Goal: Transaction & Acquisition: Download file/media

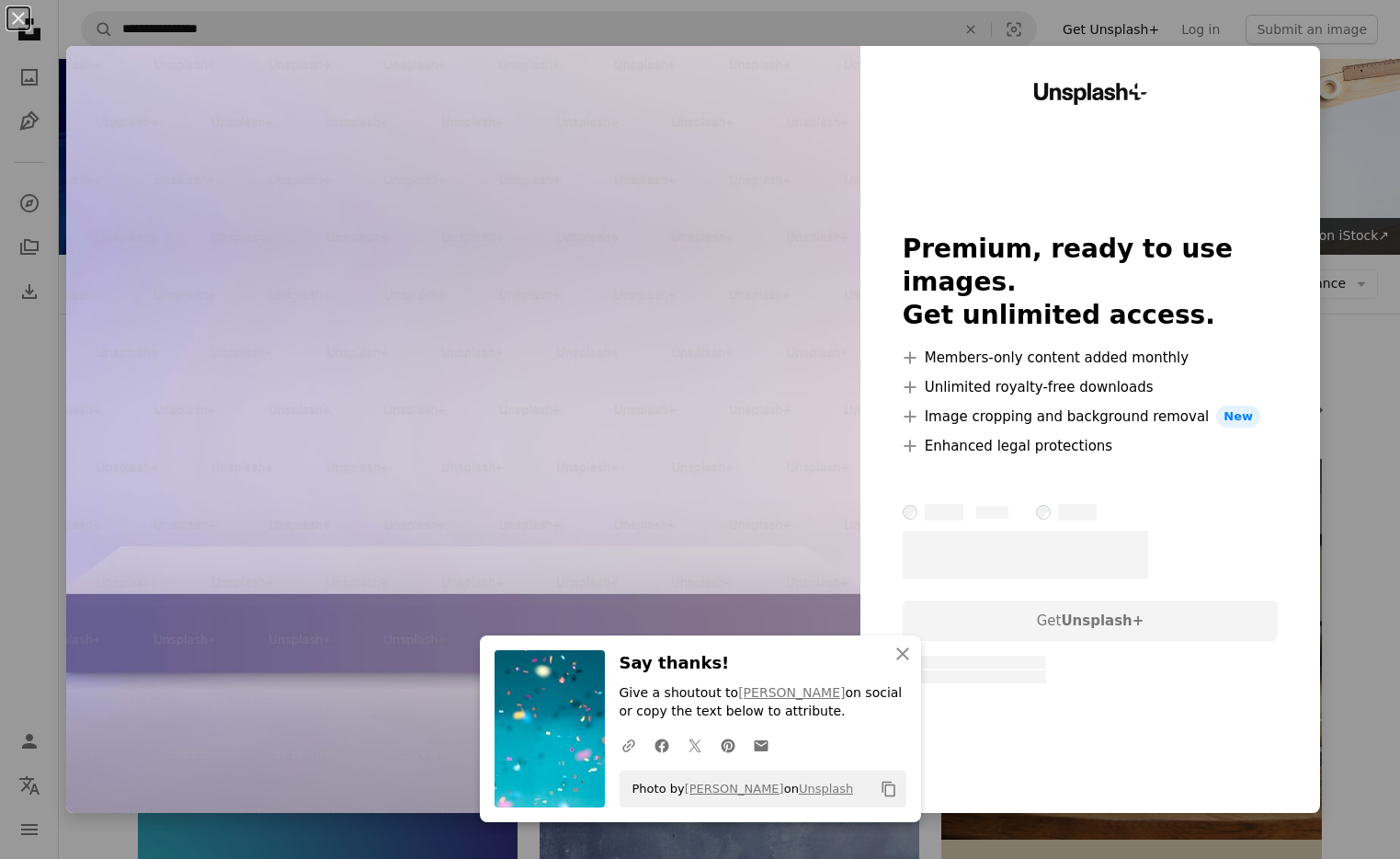
scroll to position [969, 0]
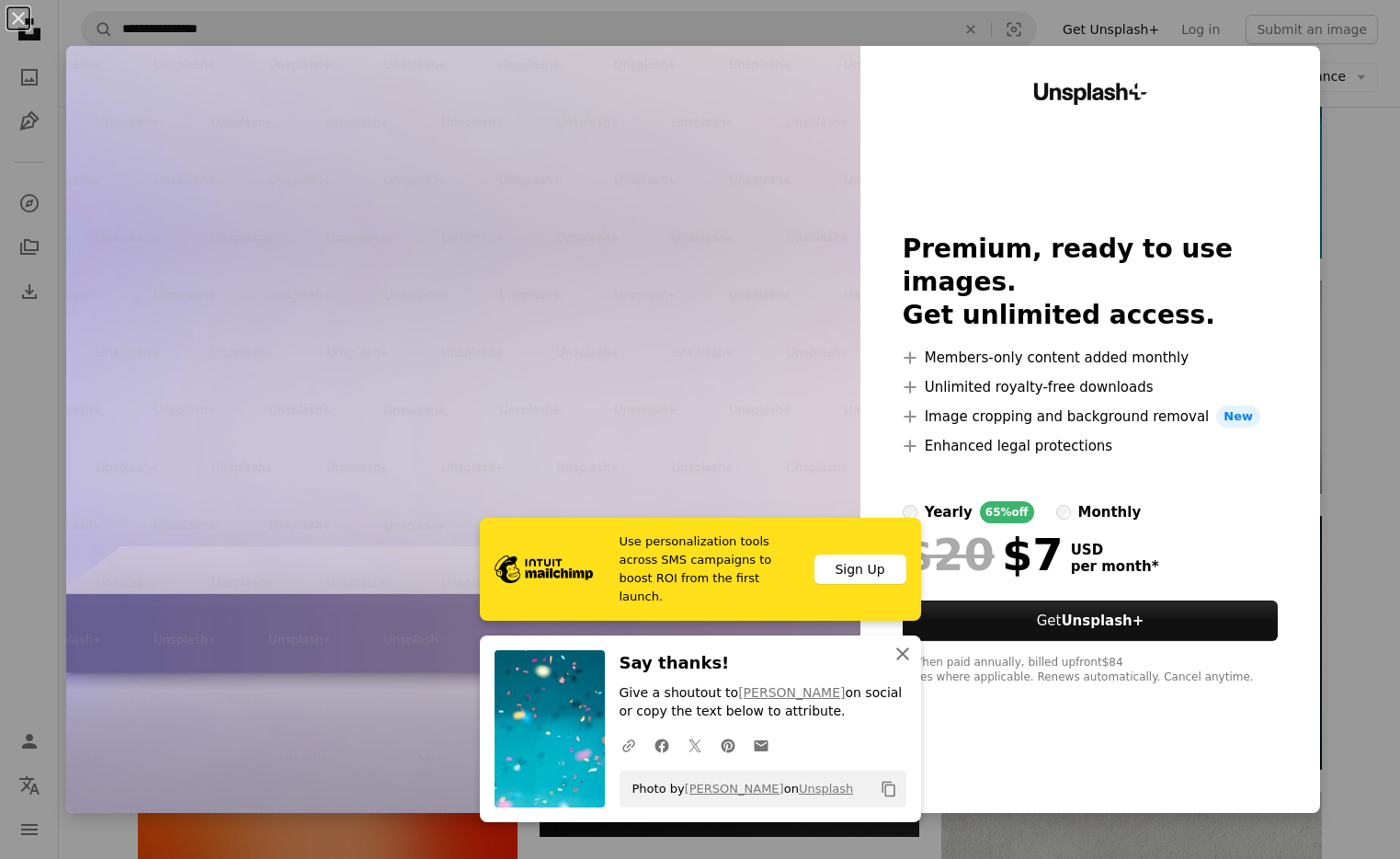
click at [896, 649] on icon "An X shape" at bounding box center [902, 654] width 22 height 22
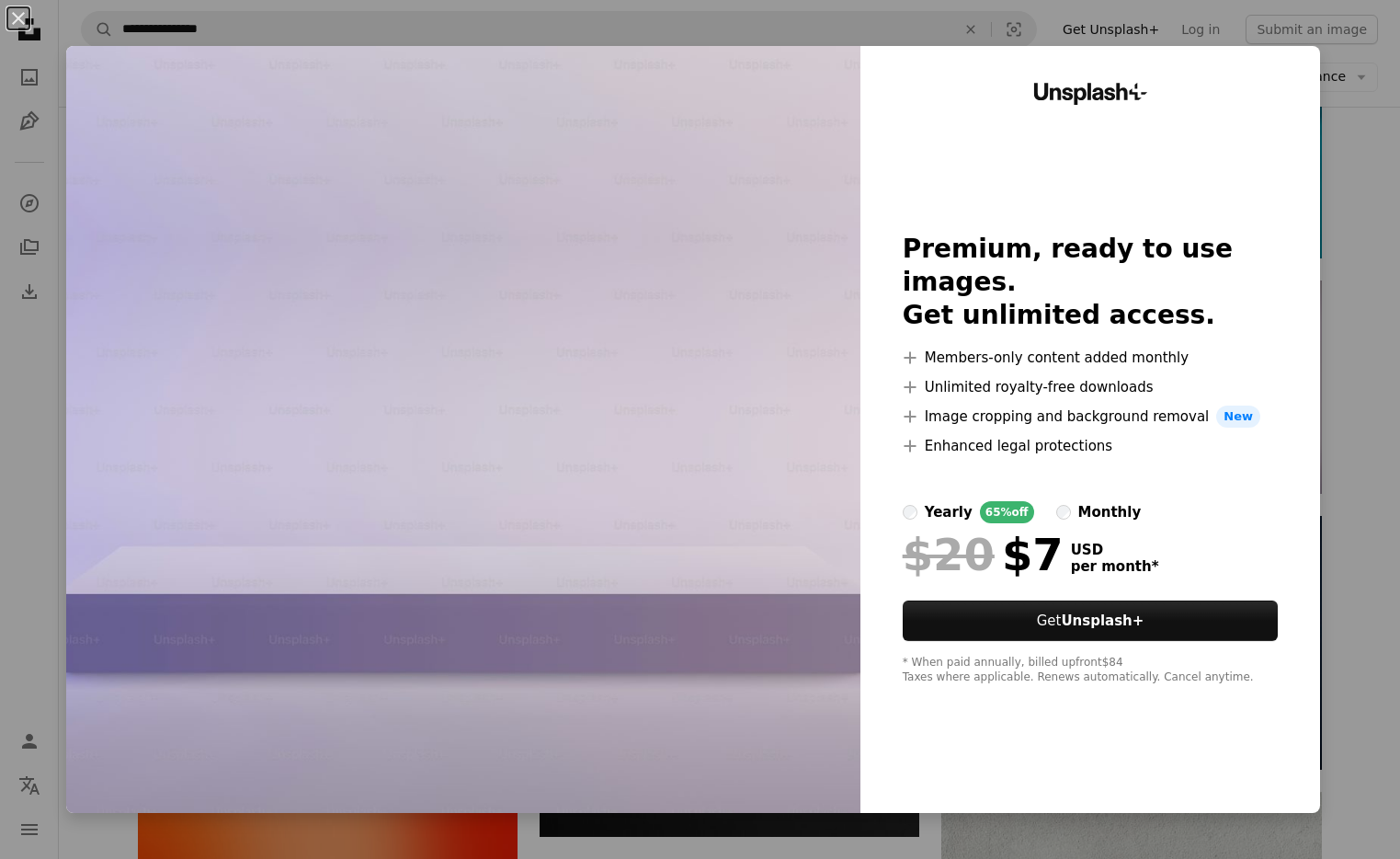
click at [358, 21] on div "An X shape Unsplash+ Premium, ready to use images. Get unlimited access. A plus…" at bounding box center [700, 429] width 1400 height 859
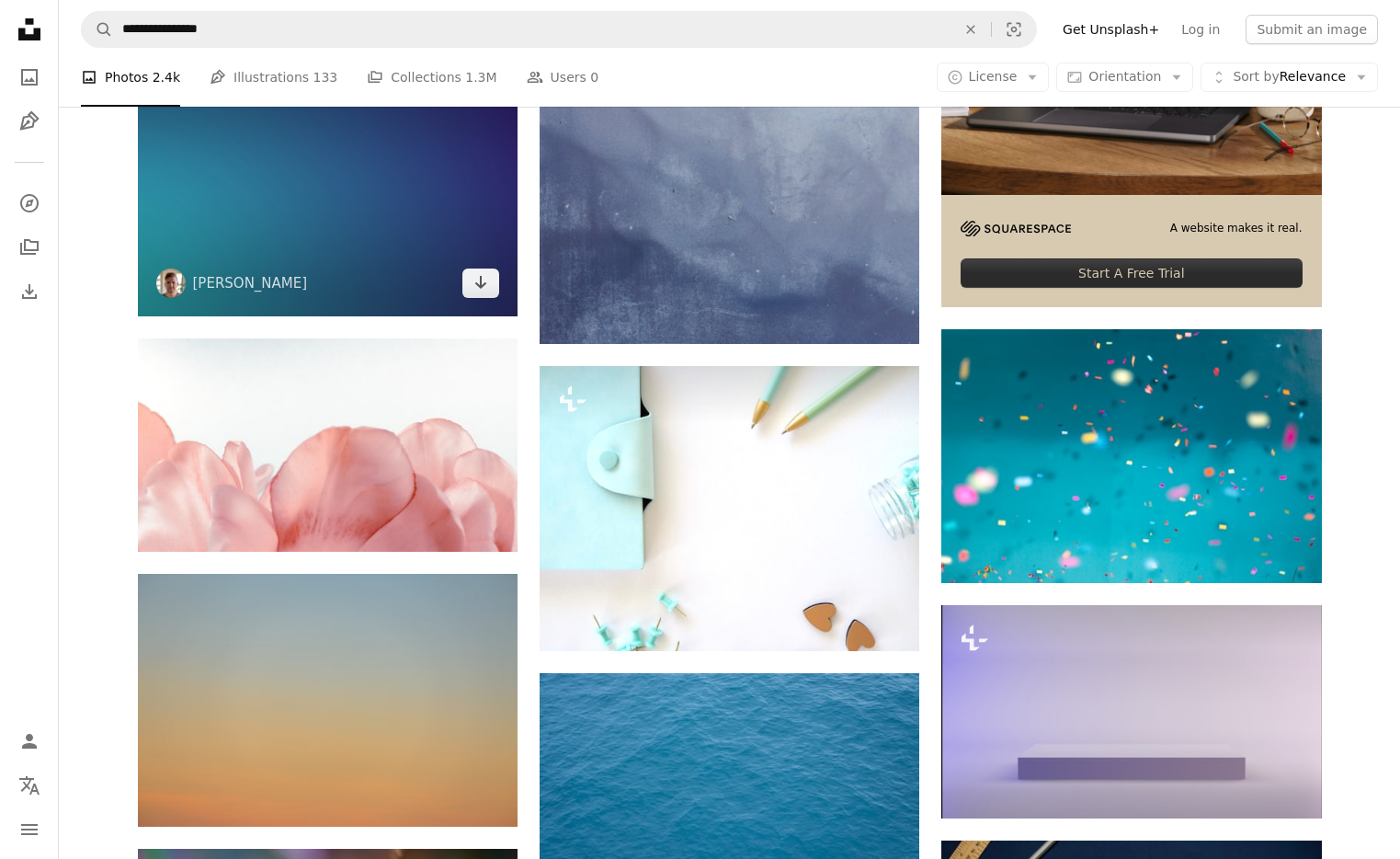
scroll to position [307, 0]
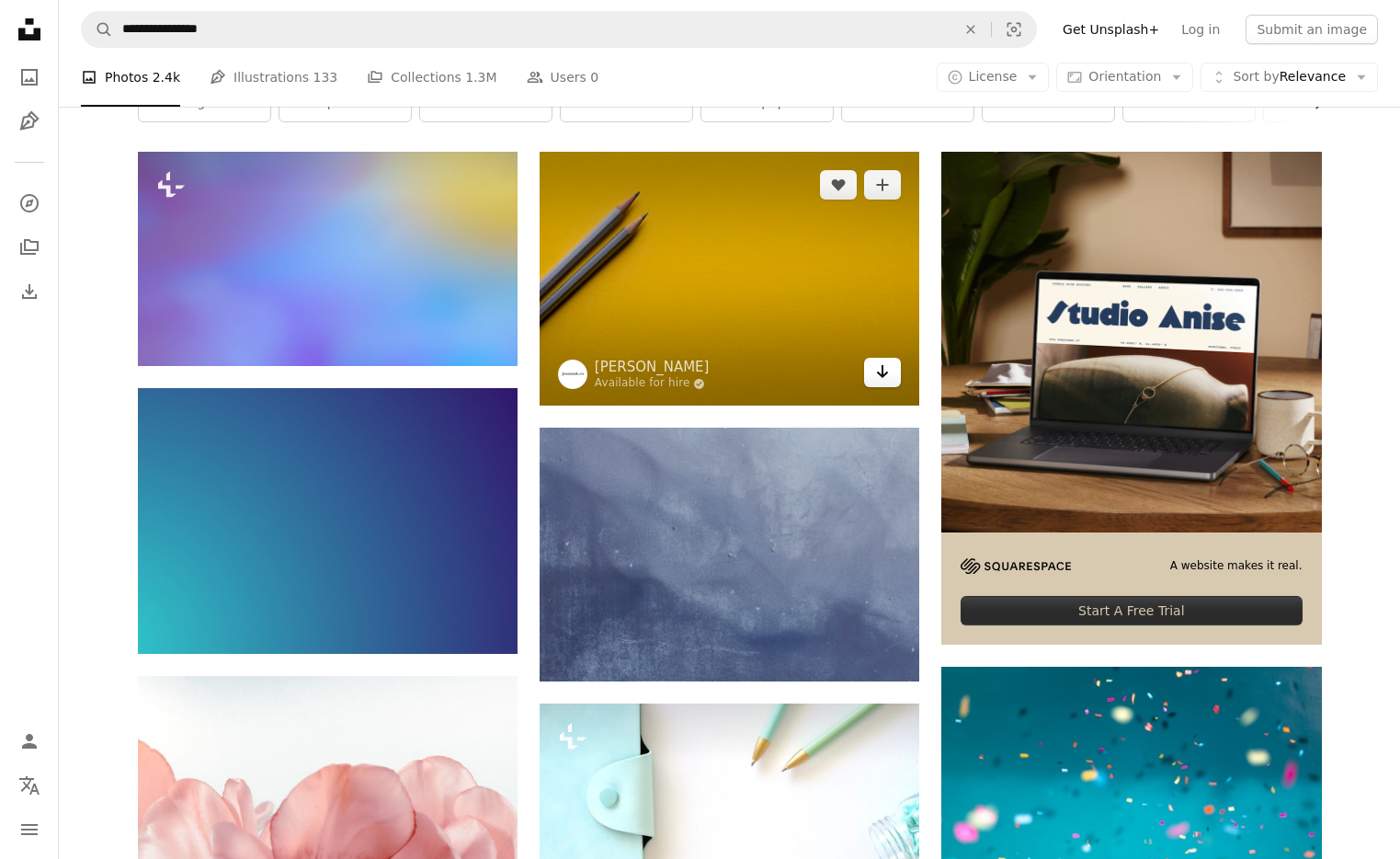
click at [887, 373] on icon "Download" at bounding box center [883, 371] width 12 height 12
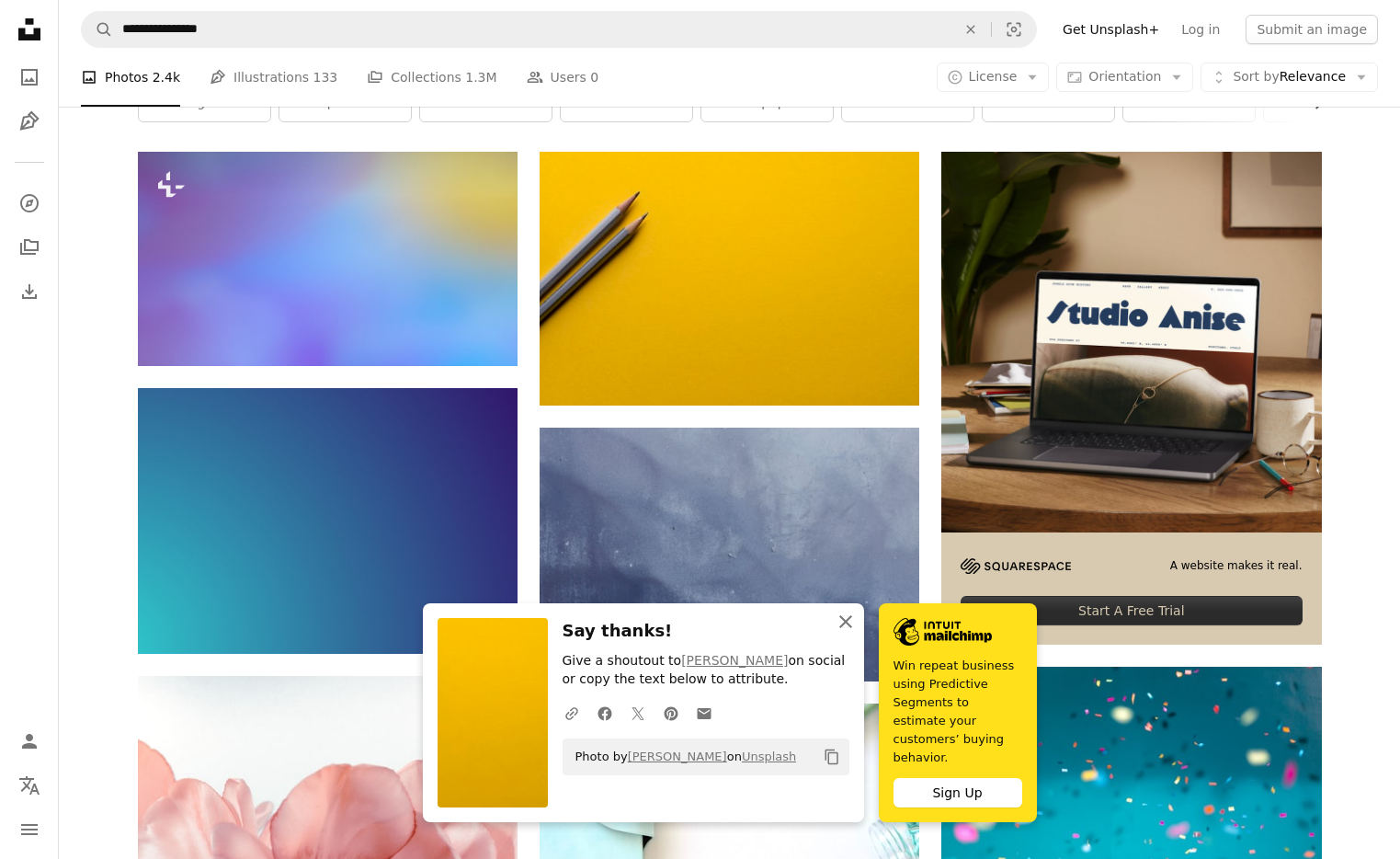
click at [847, 628] on icon "button" at bounding box center [845, 621] width 12 height 12
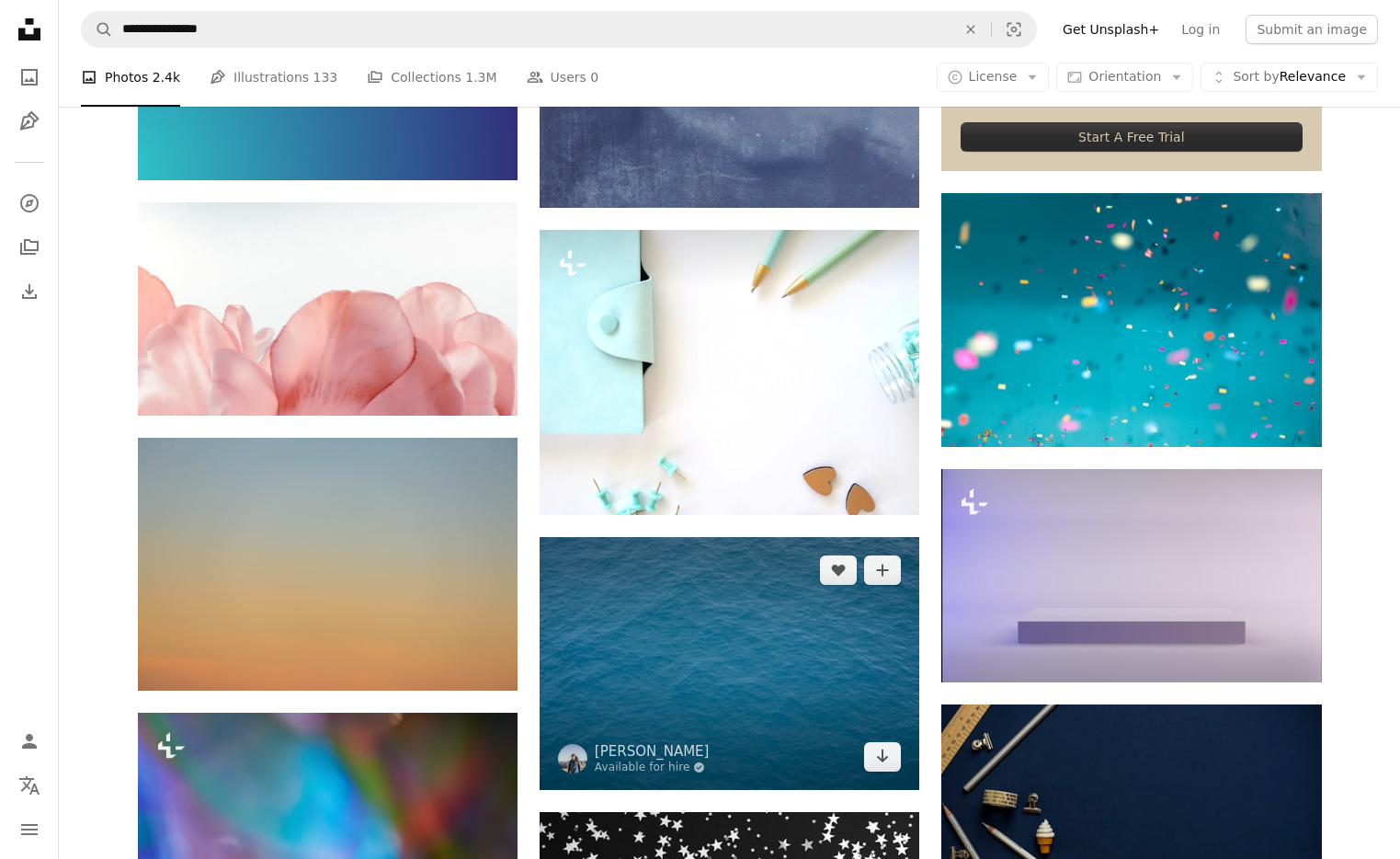
scroll to position [784, 0]
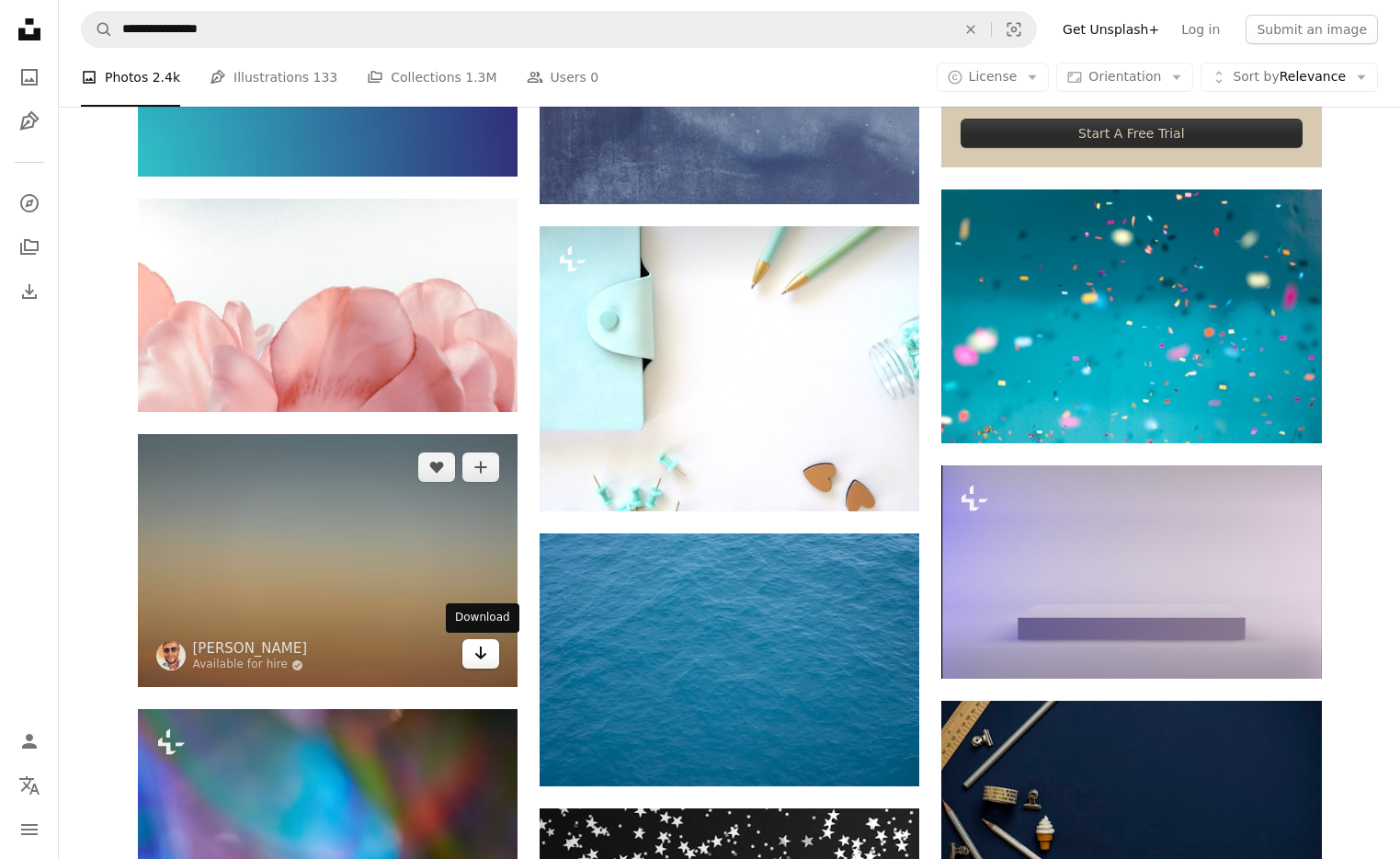
click at [481, 654] on icon "Download" at bounding box center [481, 652] width 12 height 12
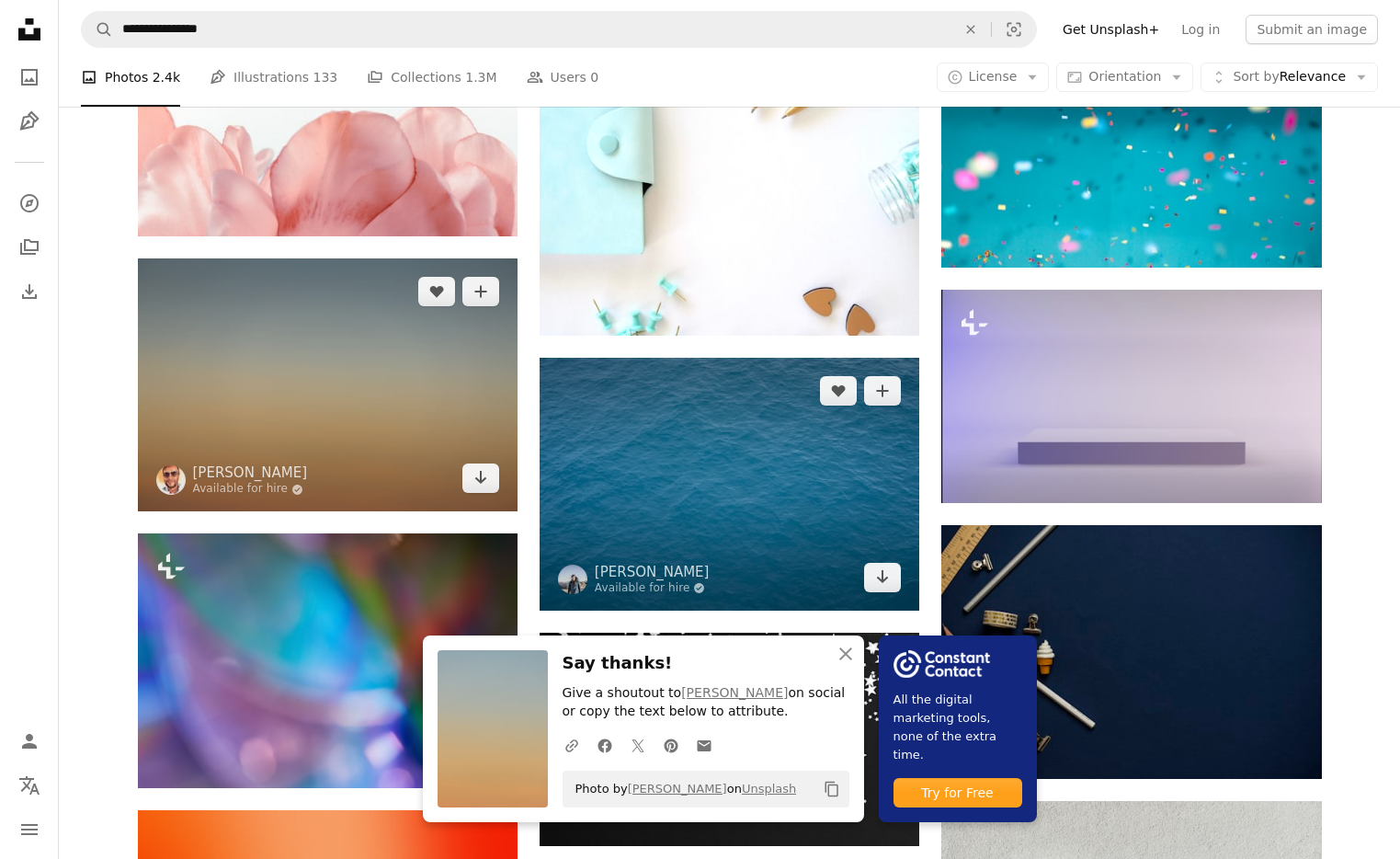
scroll to position [960, 0]
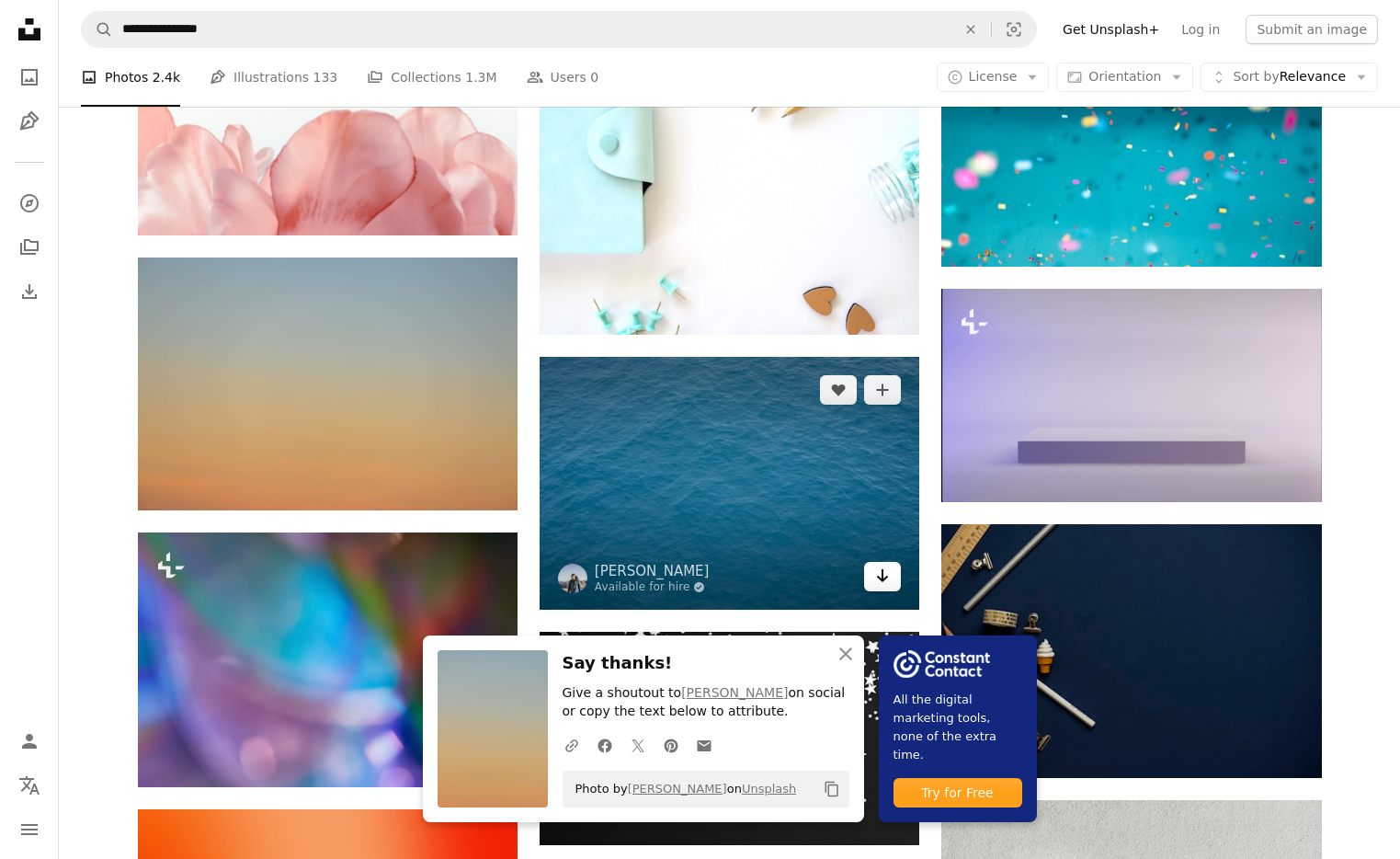
click at [879, 582] on icon "Arrow pointing down" at bounding box center [882, 575] width 14 height 22
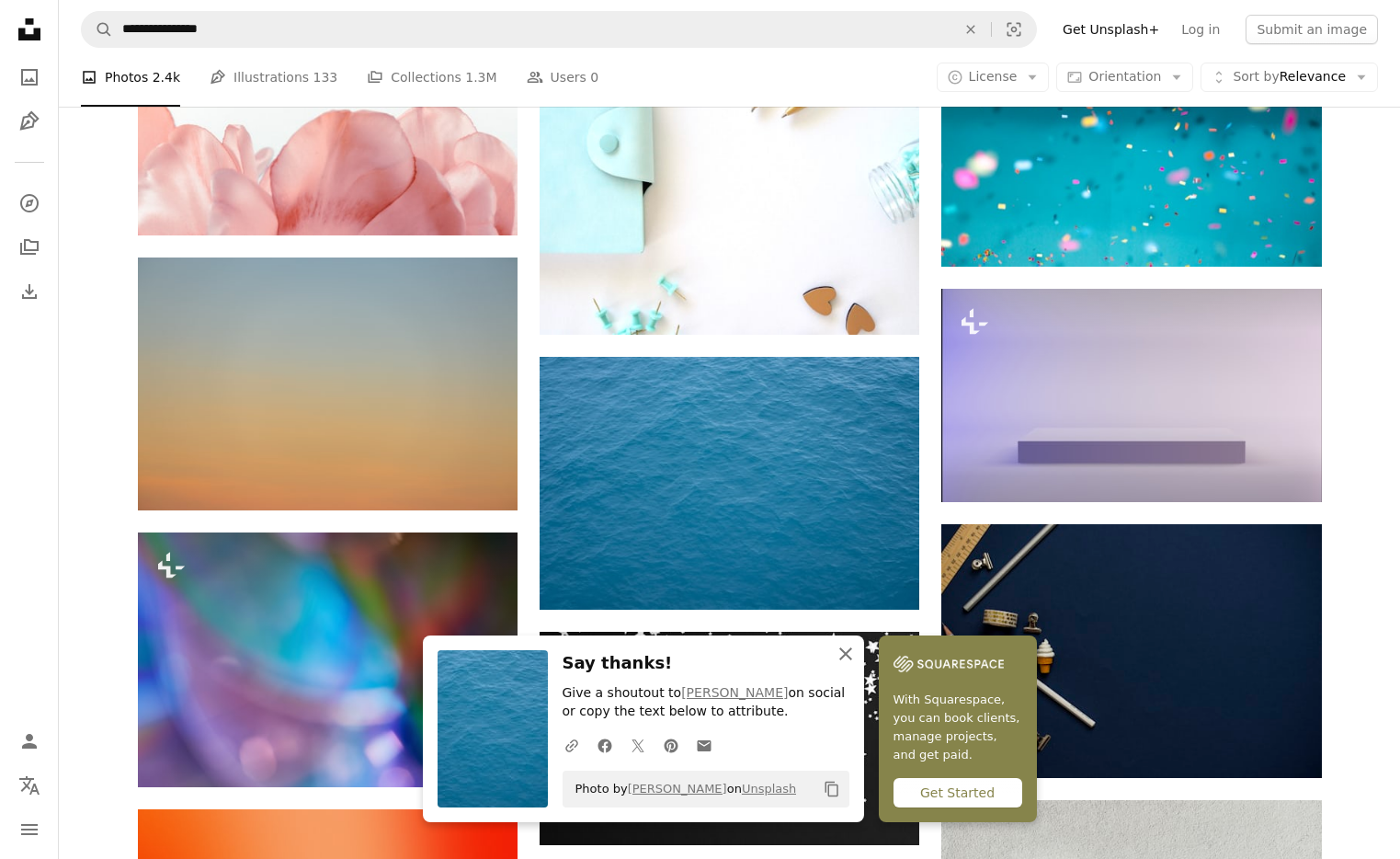
click at [853, 653] on icon "An X shape" at bounding box center [846, 654] width 22 height 22
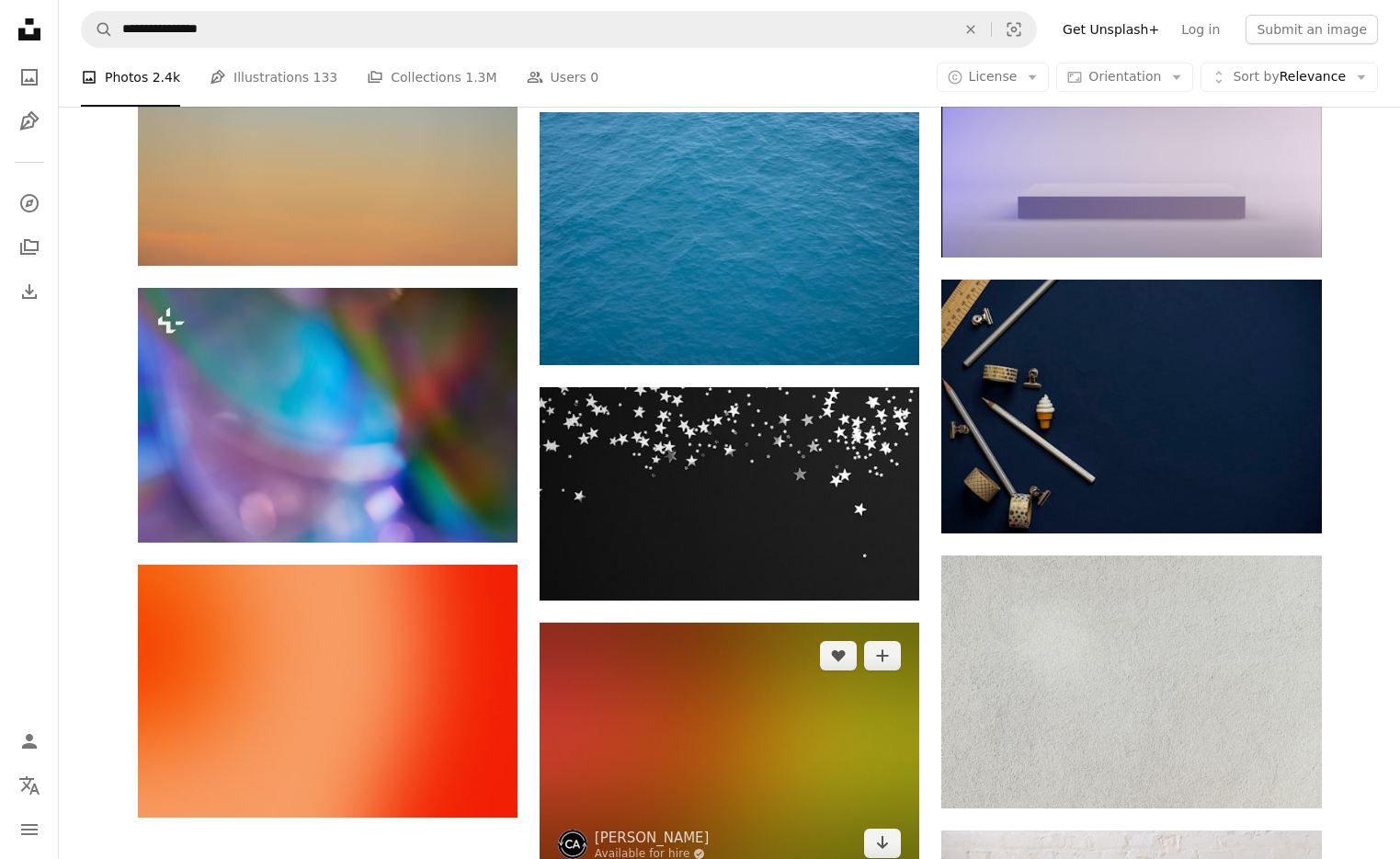
scroll to position [1215, 0]
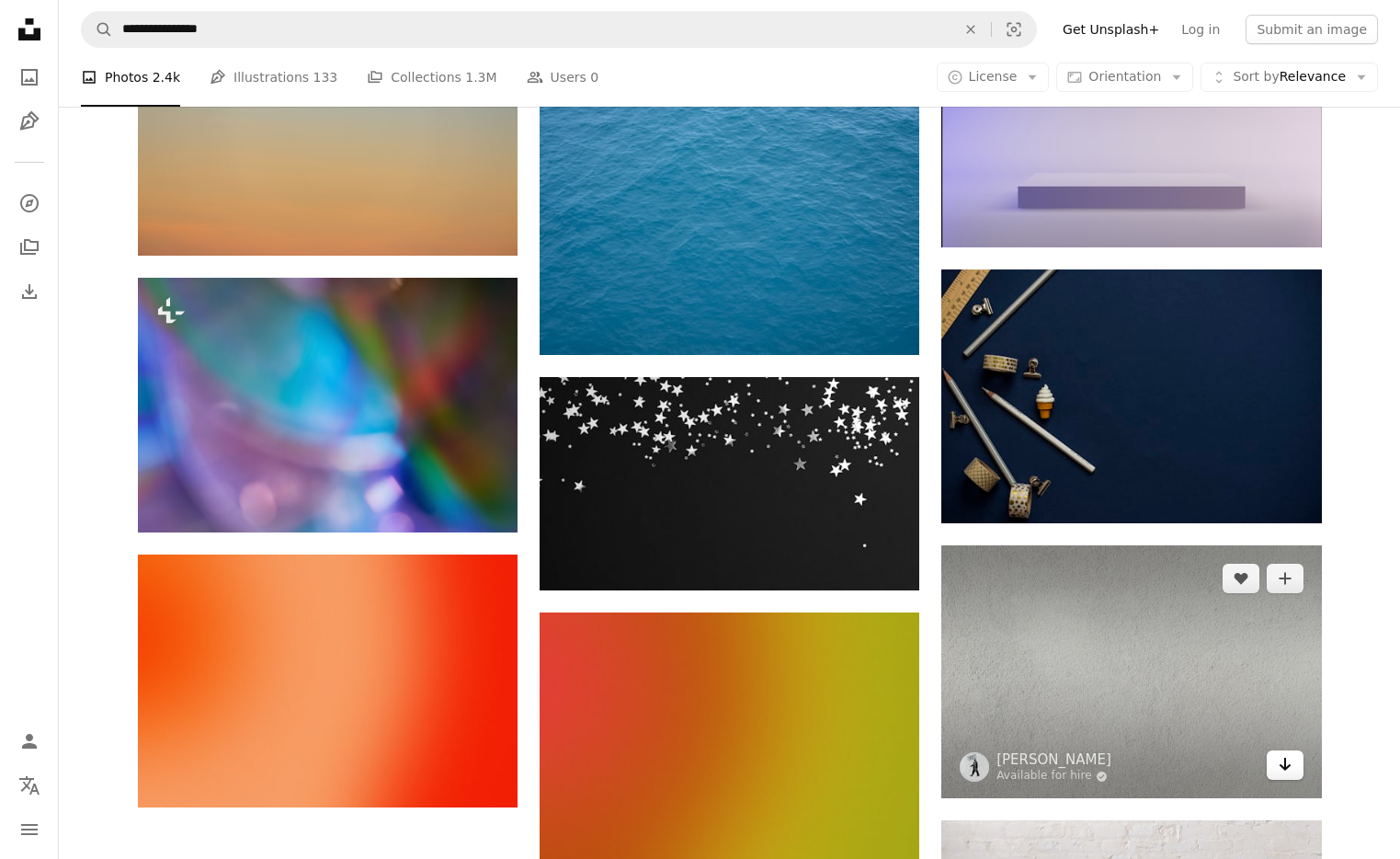
click at [1280, 762] on icon "Arrow pointing down" at bounding box center [1284, 763] width 14 height 22
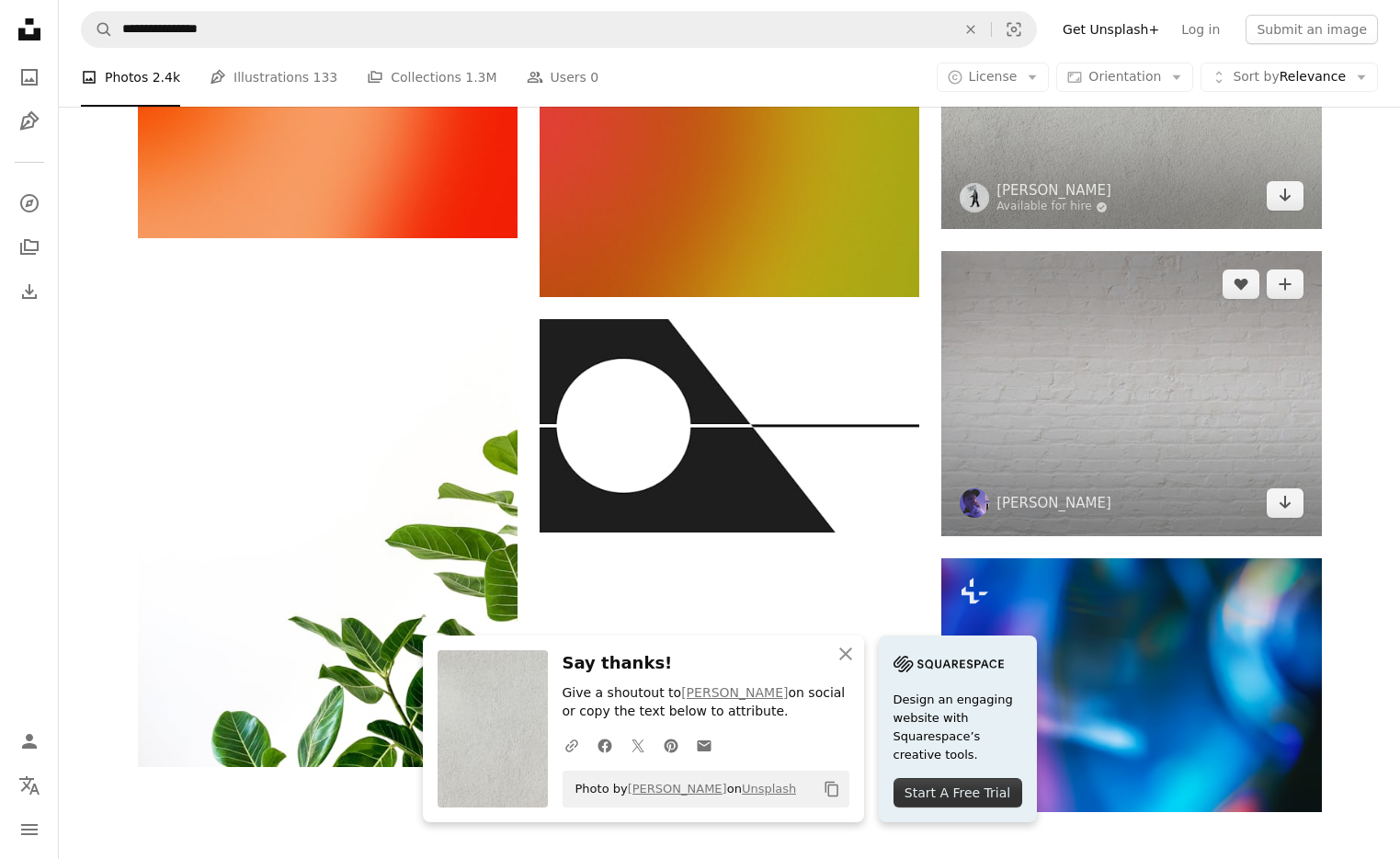
scroll to position [1785, 0]
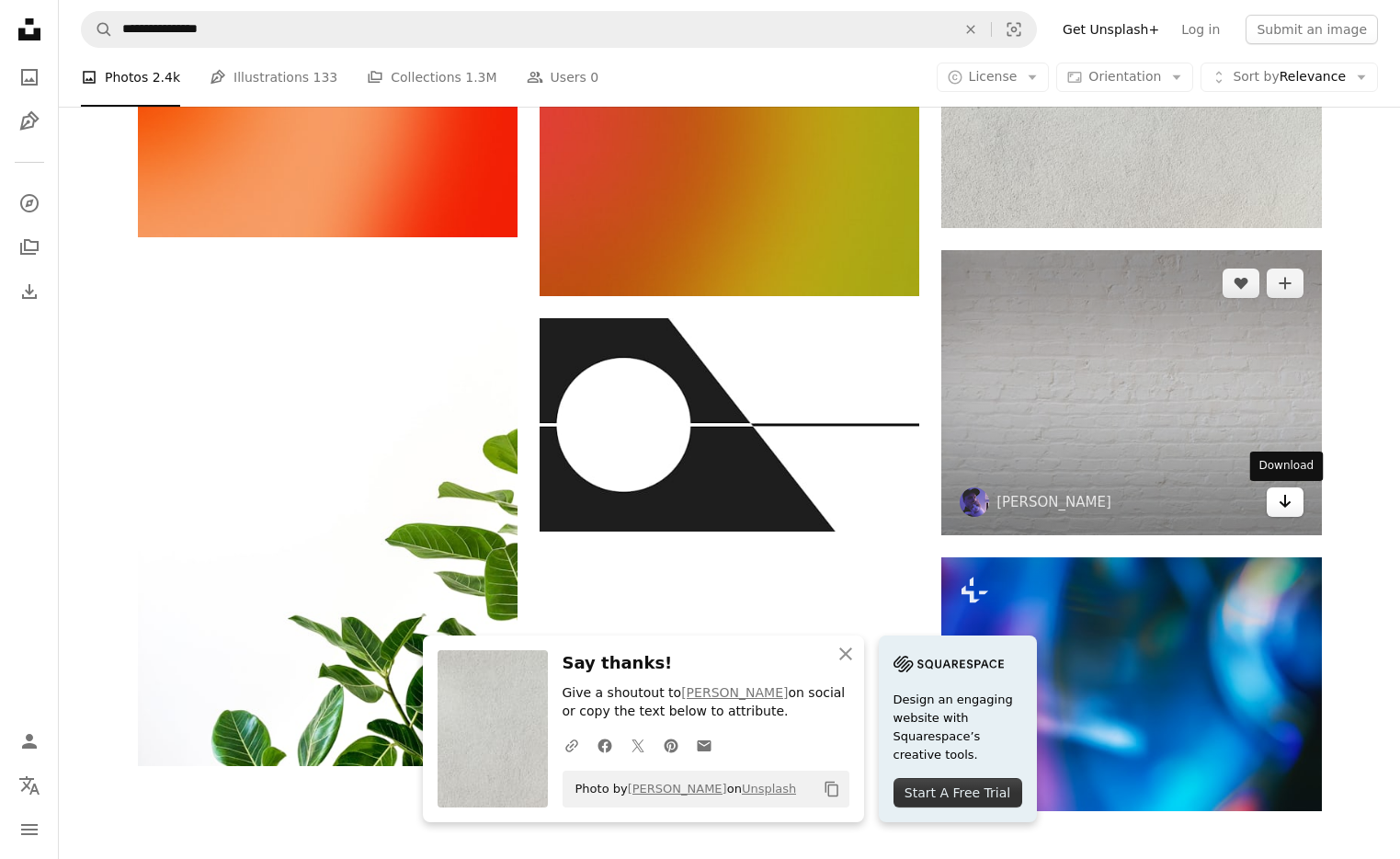
click at [1287, 505] on icon "Download" at bounding box center [1284, 501] width 12 height 12
